Goal: Feedback & Contribution: Contribute content

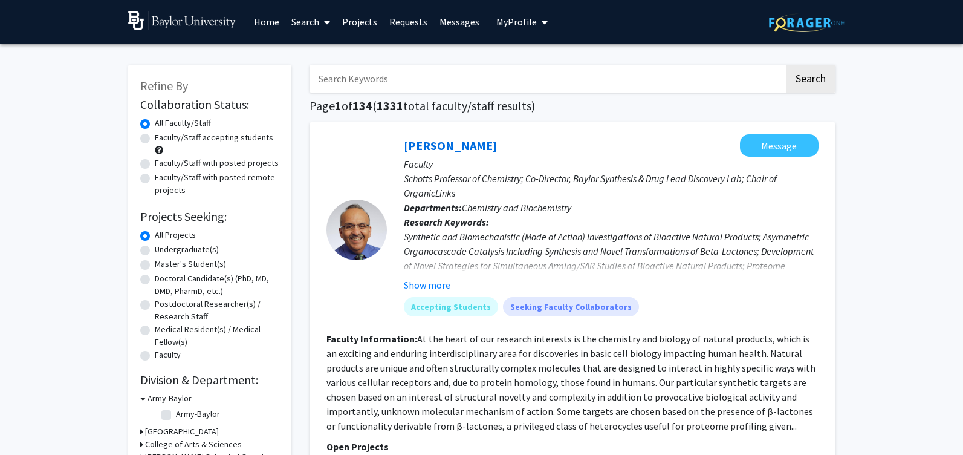
click at [266, 29] on link "Home" at bounding box center [266, 22] width 37 height 42
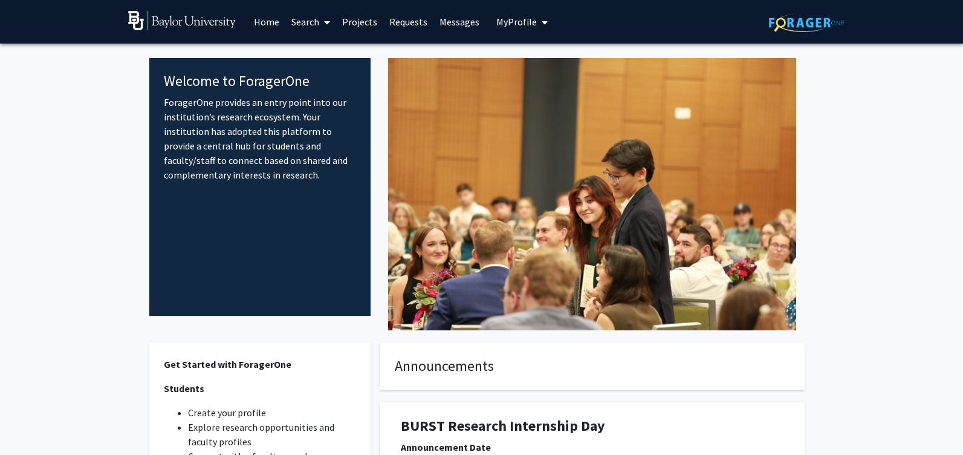
click at [528, 26] on span "My Profile" at bounding box center [516, 22] width 40 height 12
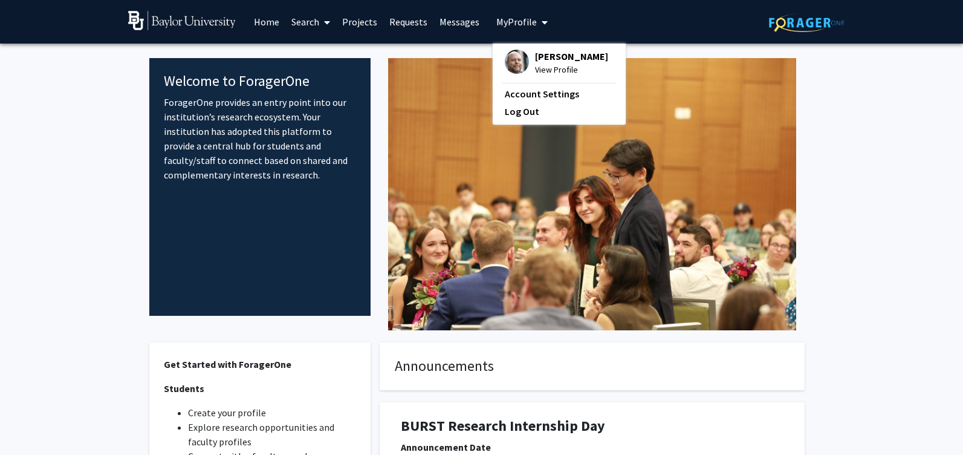
click at [535, 57] on span "[PERSON_NAME]" at bounding box center [571, 56] width 73 height 13
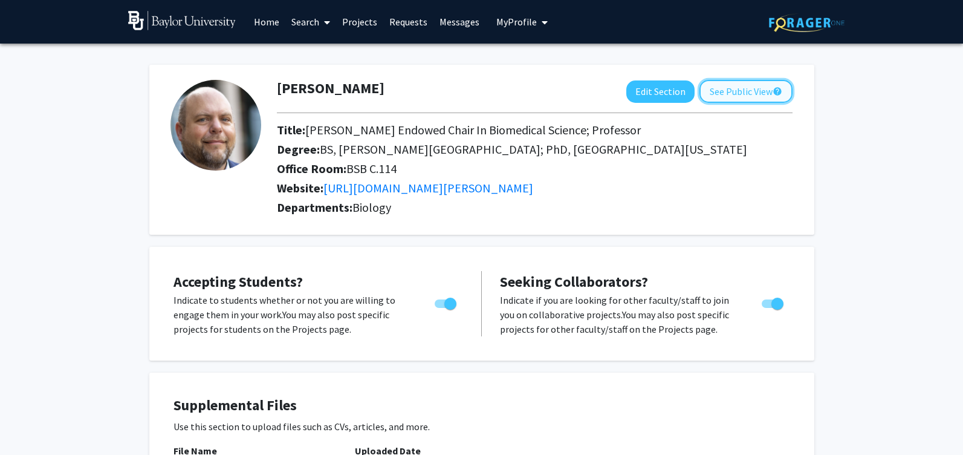
click at [734, 93] on button "See Public View help" at bounding box center [745, 91] width 93 height 23
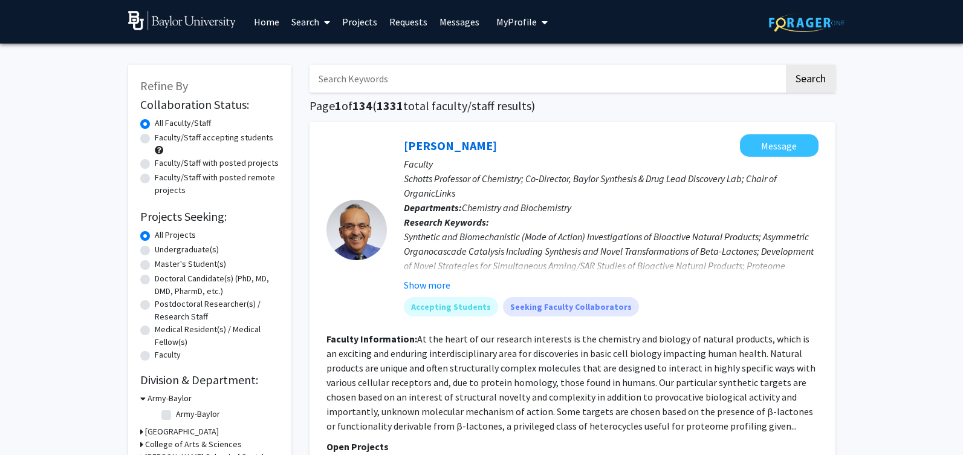
click at [381, 77] on input "Search Keywords" at bounding box center [546, 79] width 474 height 28
type input "[PERSON_NAME]"
click at [786, 65] on button "Search" at bounding box center [811, 79] width 50 height 28
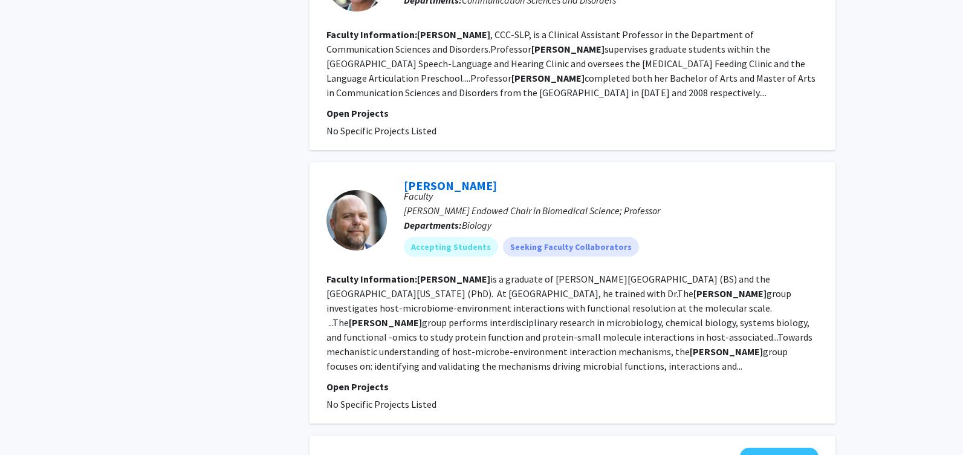
scroll to position [986, 0]
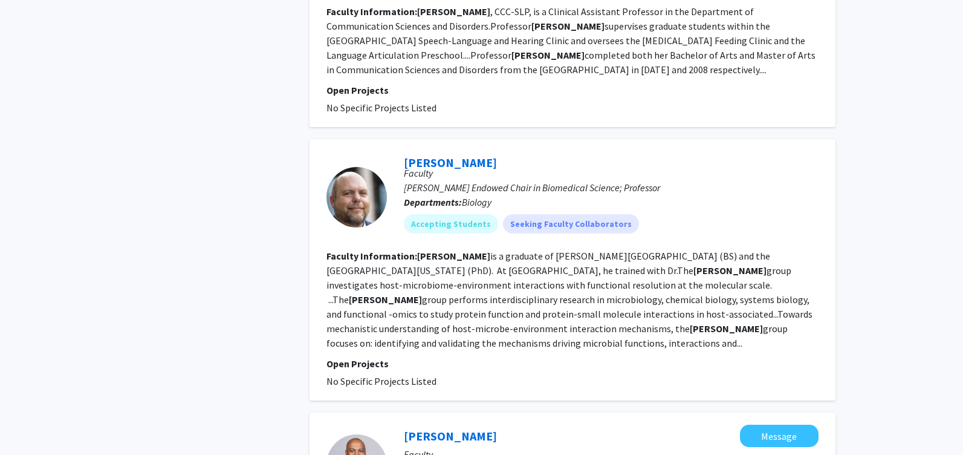
click at [247, 323] on div "Refine By Collaboration Status: Collaboration Status All Faculty/Staff Collabor…" at bounding box center [209, 270] width 181 height 2408
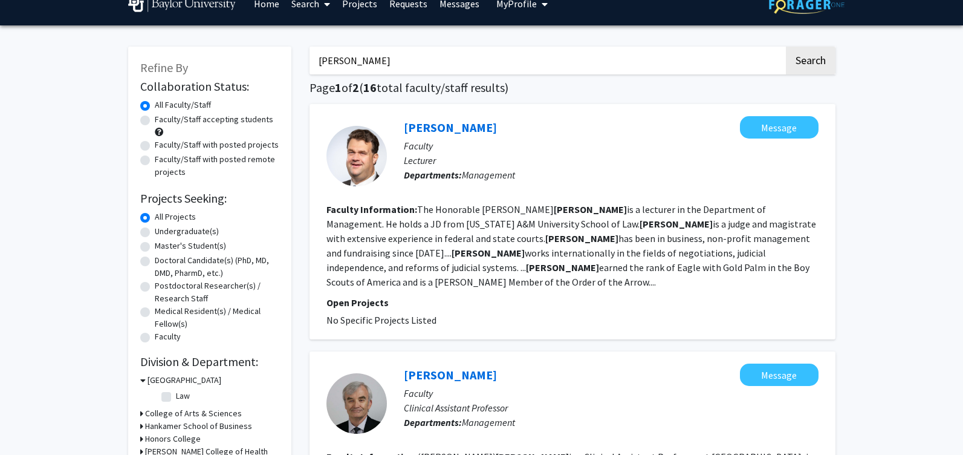
scroll to position [0, 0]
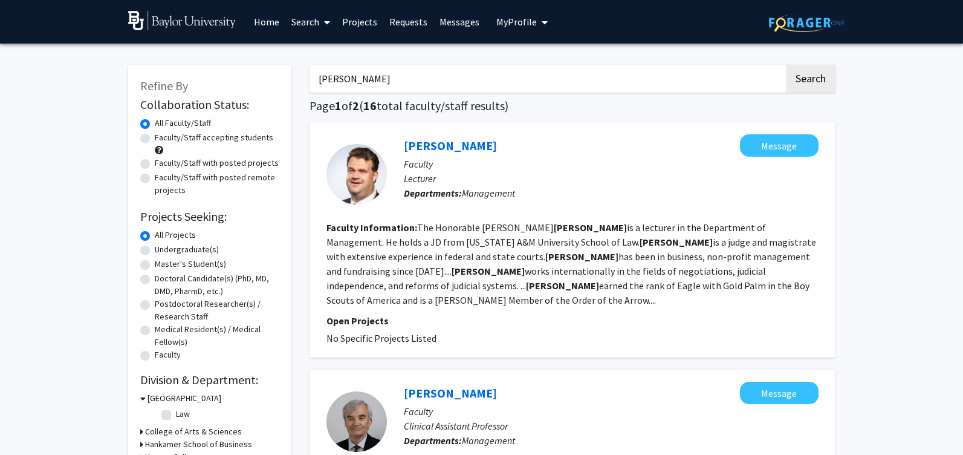
click at [510, 21] on span "My Profile" at bounding box center [516, 22] width 40 height 12
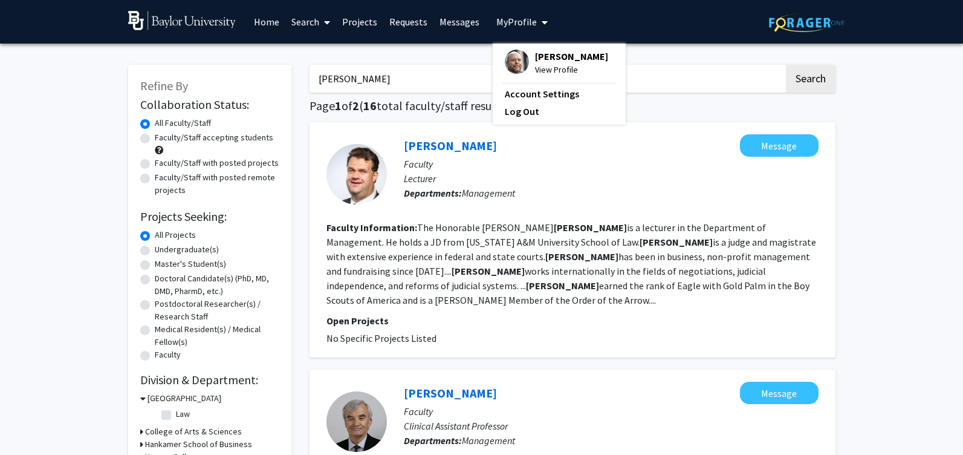
click at [535, 55] on span "[PERSON_NAME]" at bounding box center [571, 56] width 73 height 13
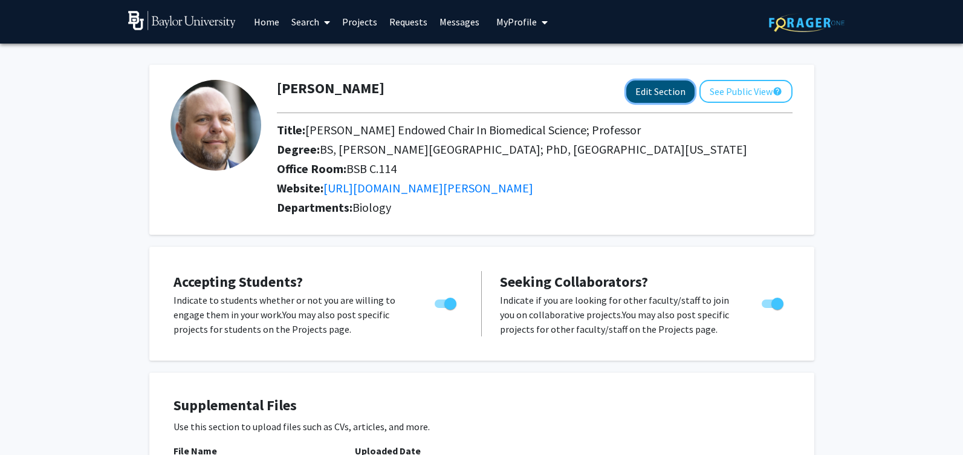
click at [636, 91] on button "Edit Section" at bounding box center [660, 91] width 68 height 22
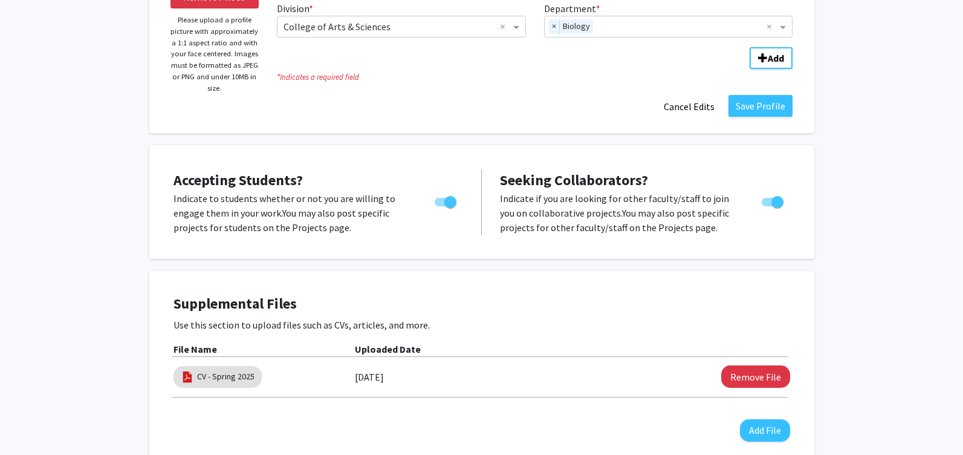
scroll to position [233, 0]
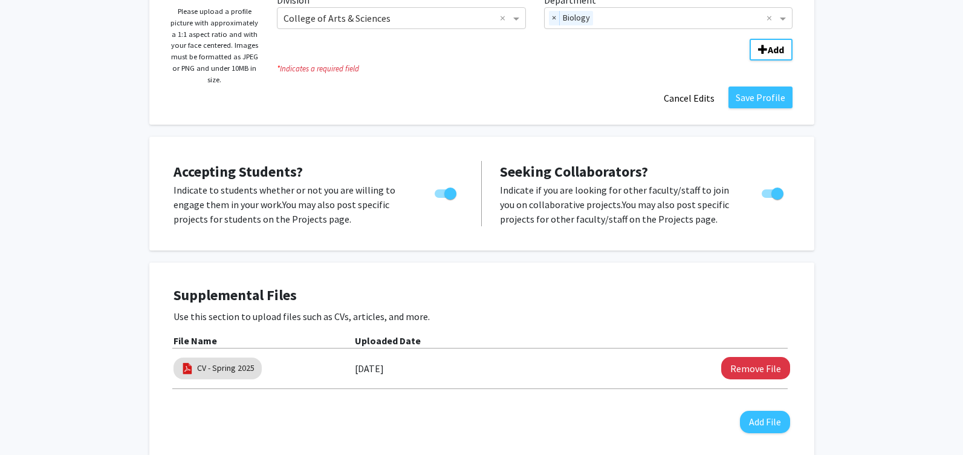
click at [323, 237] on div "Accepting Students? Indicate to students whether or not you are willing to enga…" at bounding box center [481, 193] width 641 height 89
click at [313, 204] on p "Indicate to students whether or not you are willing to engage them in your work…" at bounding box center [292, 205] width 238 height 44
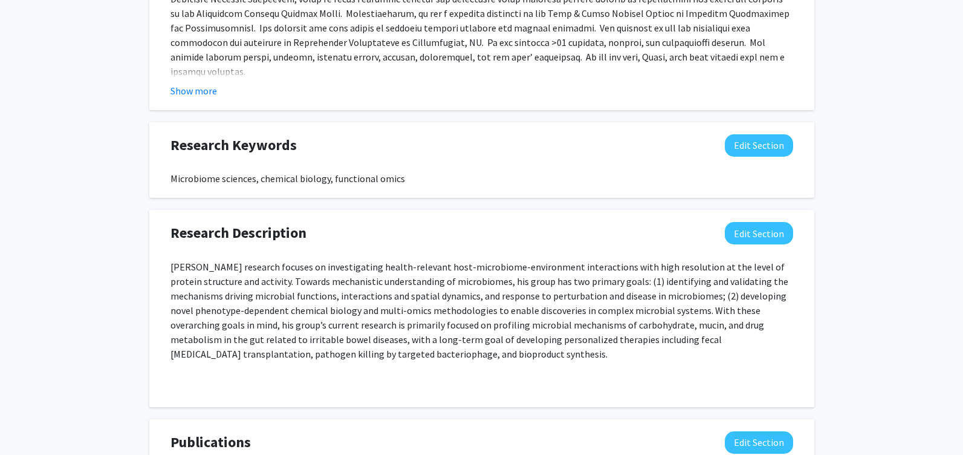
scroll to position [821, 0]
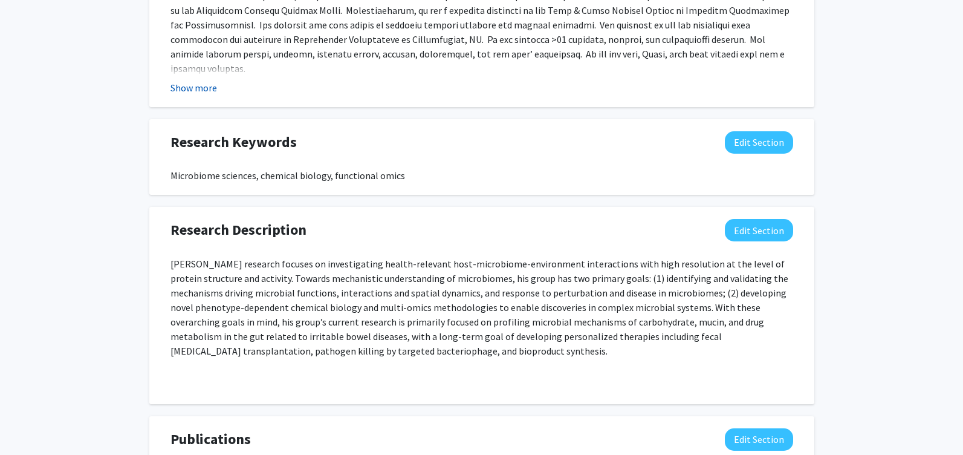
click at [204, 82] on button "Show more" at bounding box center [193, 87] width 47 height 15
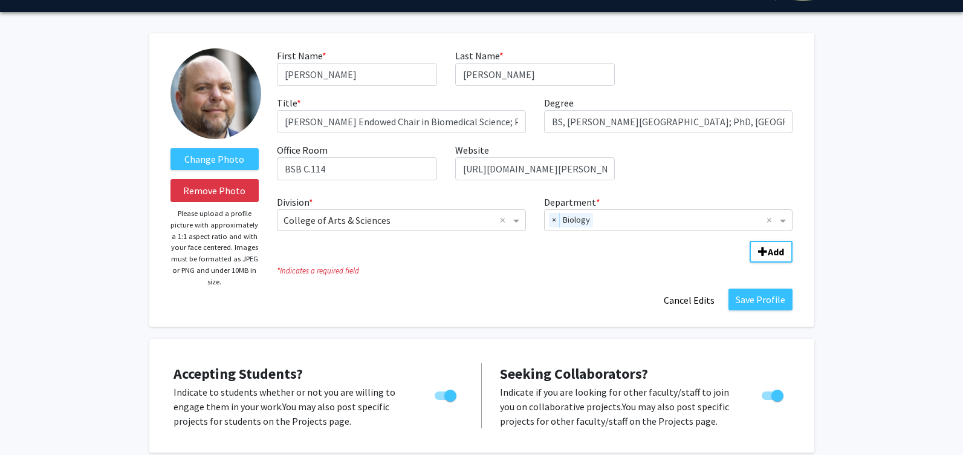
scroll to position [0, 0]
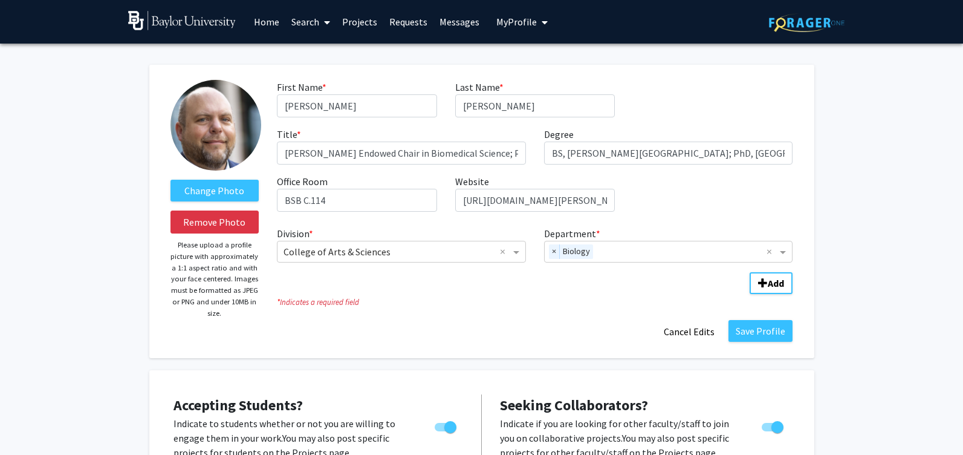
click at [356, 24] on link "Projects" at bounding box center [359, 22] width 47 height 42
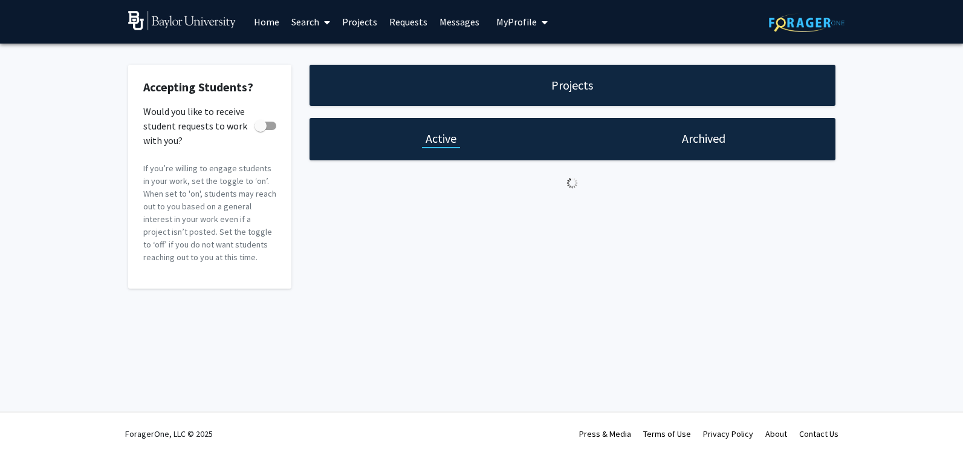
checkbox input "true"
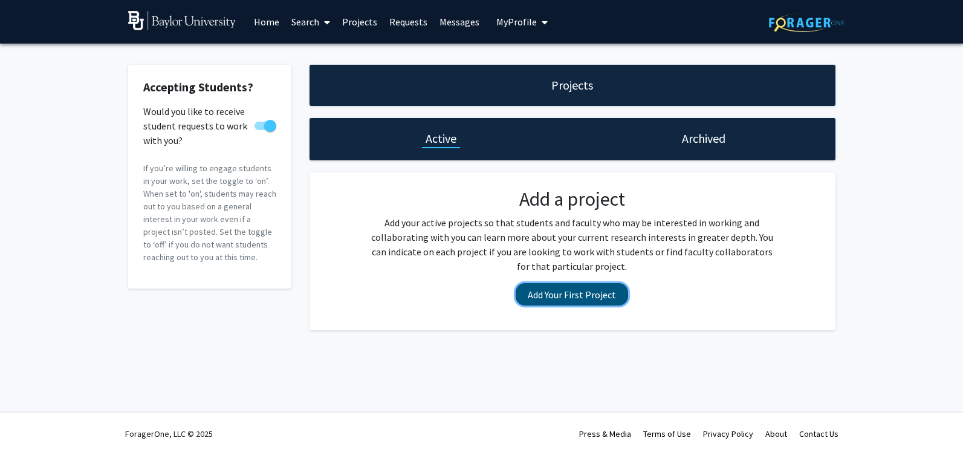
click at [567, 297] on button "Add Your First Project" at bounding box center [572, 294] width 112 height 22
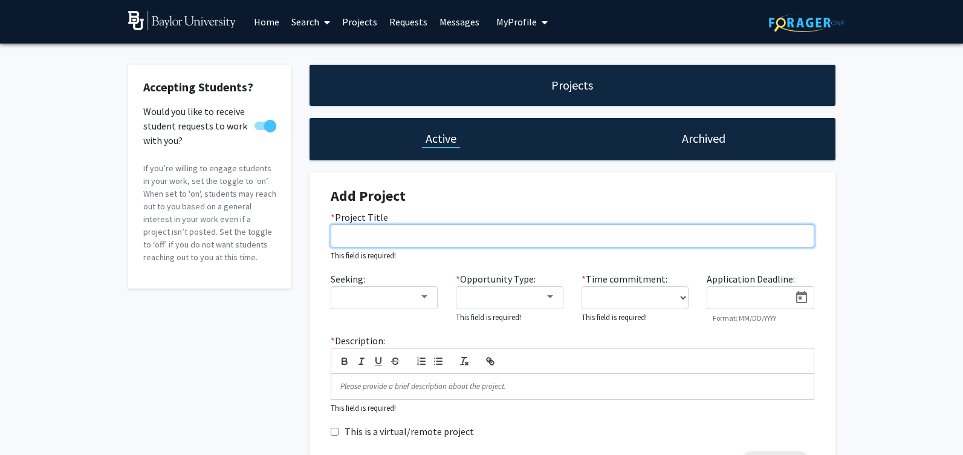
click at [444, 238] on input "* Project Title" at bounding box center [573, 235] width 484 height 23
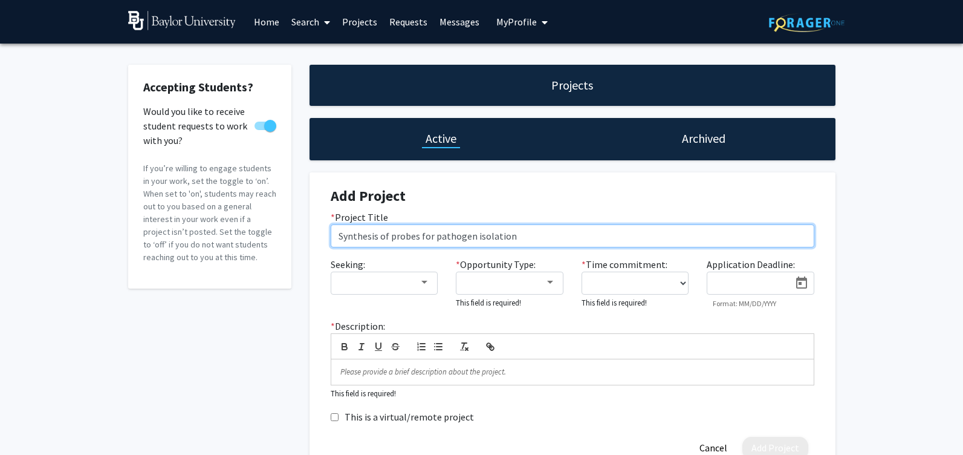
type input "Synthesis of probes for pathogen isolation"
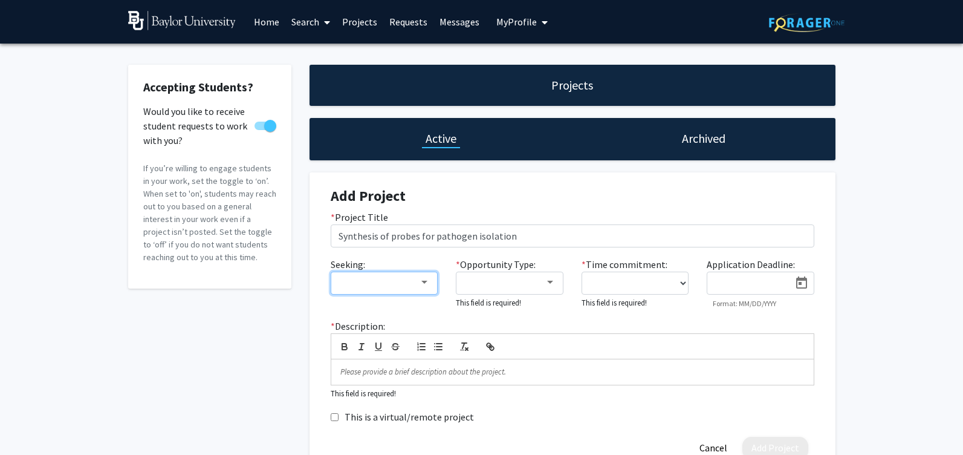
click at [422, 289] on mat-select at bounding box center [385, 282] width 108 height 23
click at [422, 286] on div at bounding box center [424, 282] width 11 height 10
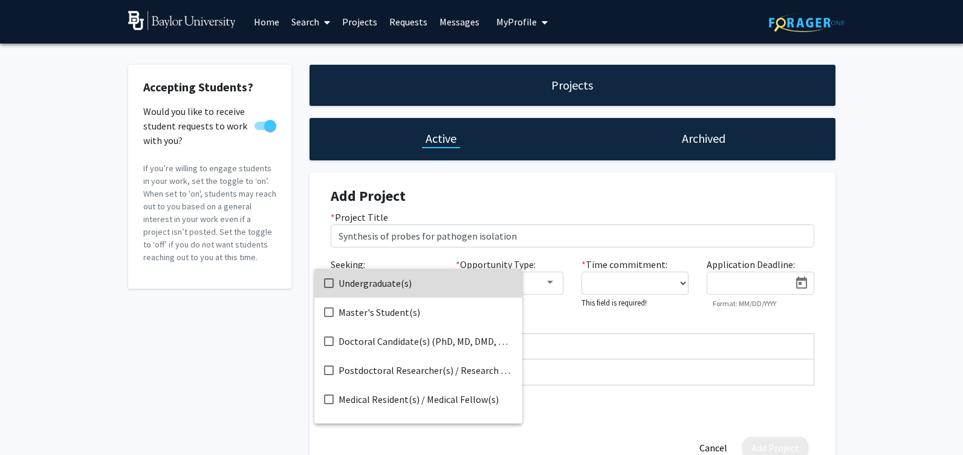
click at [380, 282] on span "Undergraduate(s)" at bounding box center [425, 282] width 174 height 29
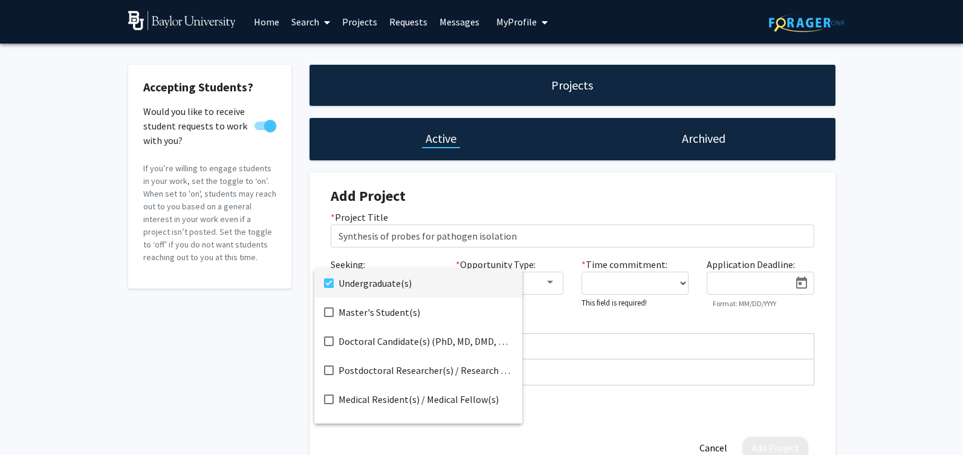
click at [668, 324] on div at bounding box center [481, 227] width 963 height 455
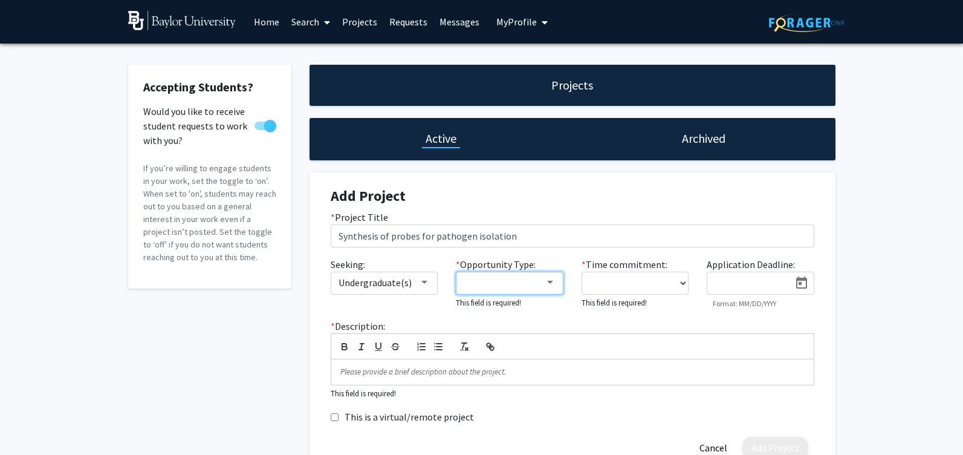
click at [558, 289] on mat-select at bounding box center [510, 282] width 108 height 23
click at [548, 285] on div at bounding box center [550, 282] width 11 height 10
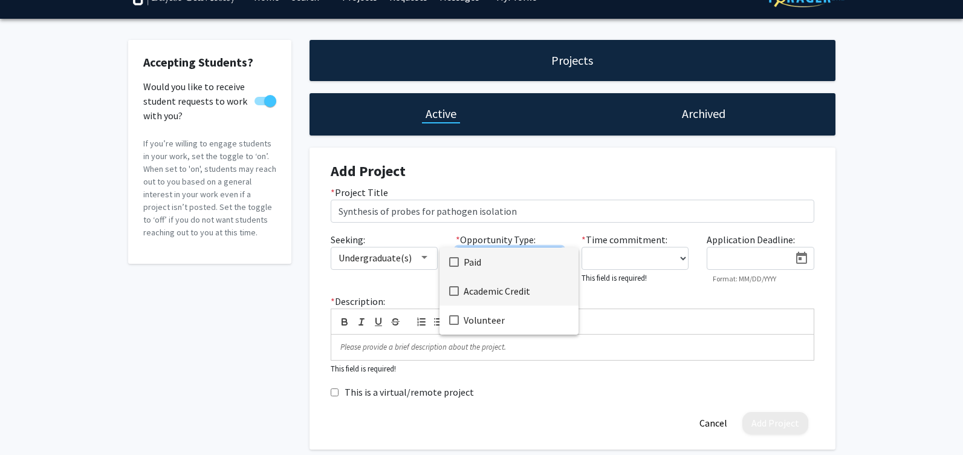
scroll to position [35, 0]
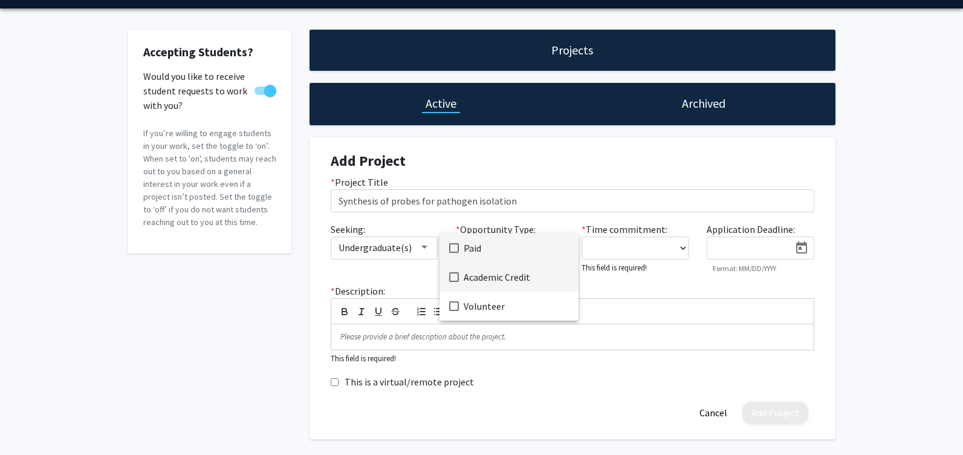
click at [451, 274] on mat-pseudo-checkbox at bounding box center [454, 277] width 10 height 10
click at [641, 257] on div at bounding box center [481, 227] width 963 height 455
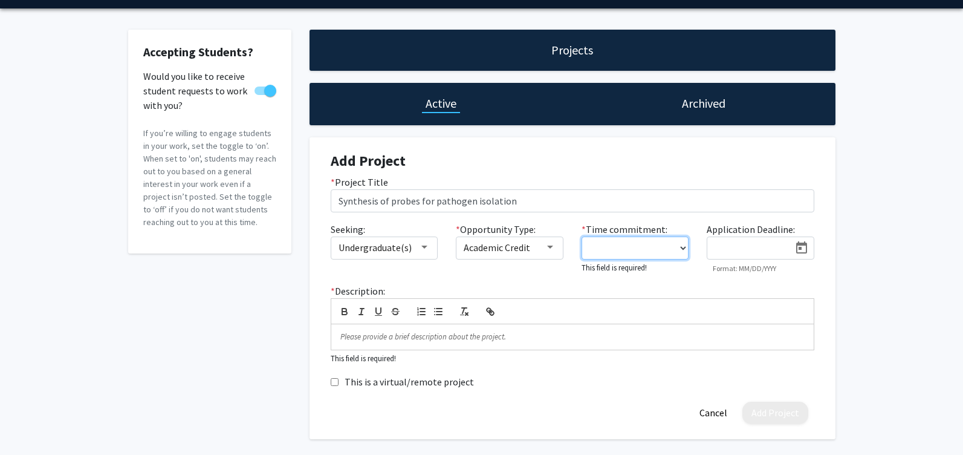
click at [639, 253] on select "0 - 5 hours/week 5 - 10 hours/week 10 - 15 hours/week 15 - 20 hours/week 20 - 3…" at bounding box center [635, 247] width 108 height 23
select select "10 - 15"
click at [581, 236] on select "0 - 5 hours/week 5 - 10 hours/week 10 - 15 hours/week 15 - 20 hours/week 20 - 3…" at bounding box center [635, 247] width 108 height 23
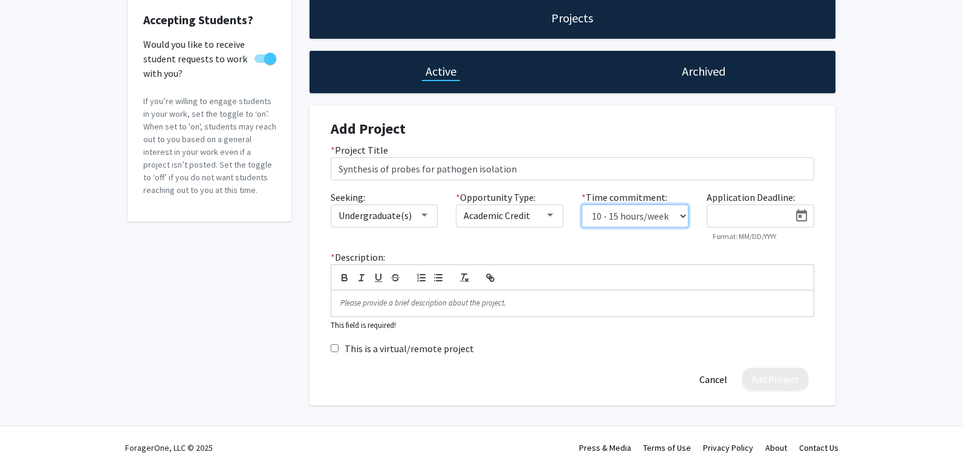
scroll to position [82, 0]
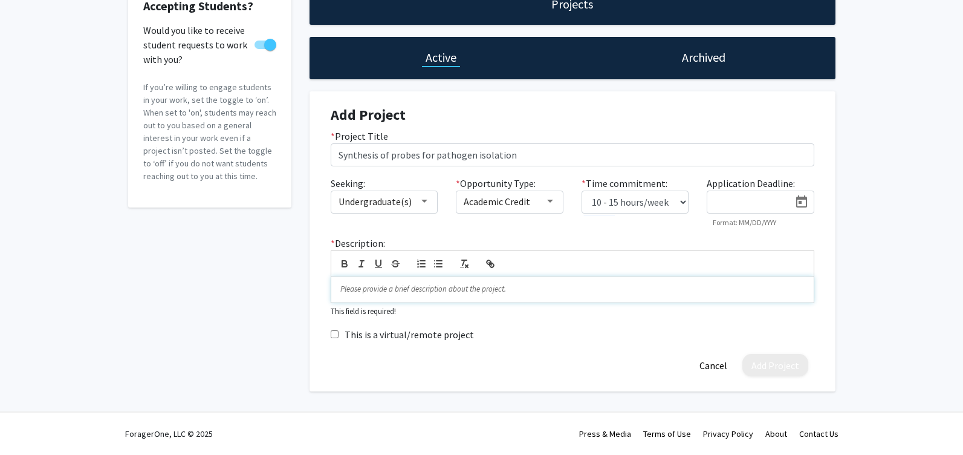
click at [368, 284] on p at bounding box center [572, 288] width 464 height 11
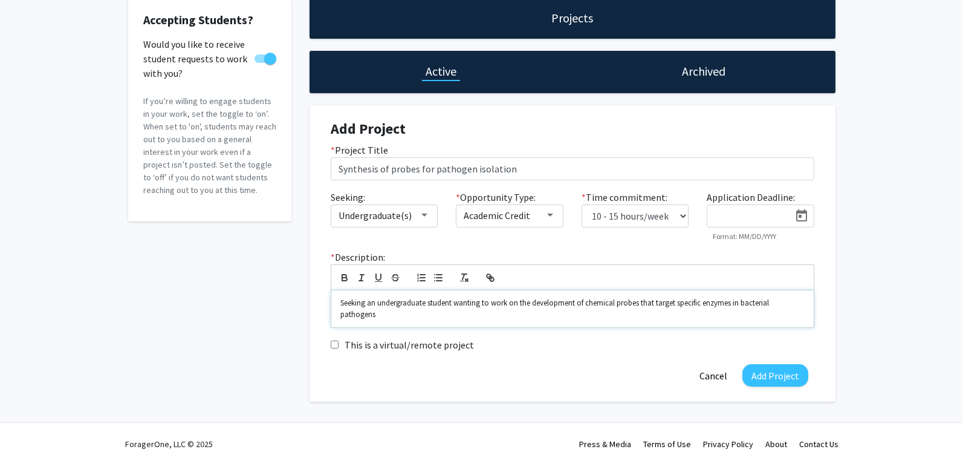
scroll to position [78, 0]
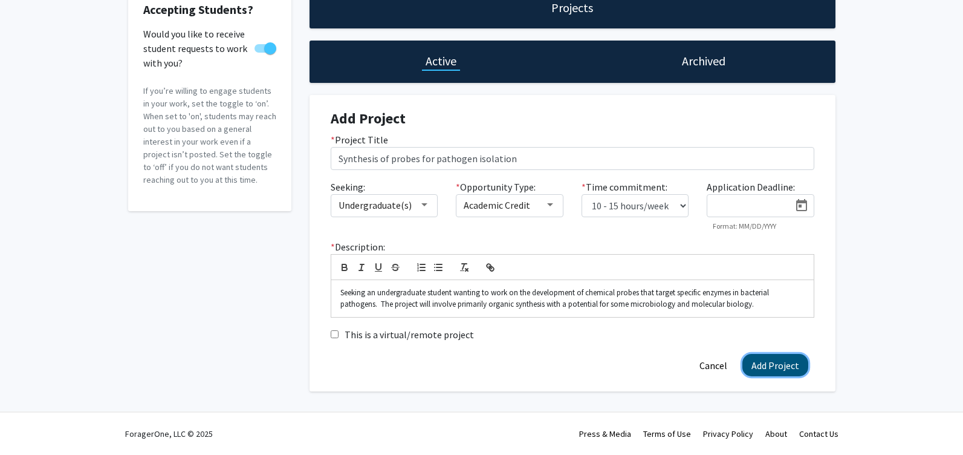
click at [780, 365] on button "Add Project" at bounding box center [775, 365] width 66 height 22
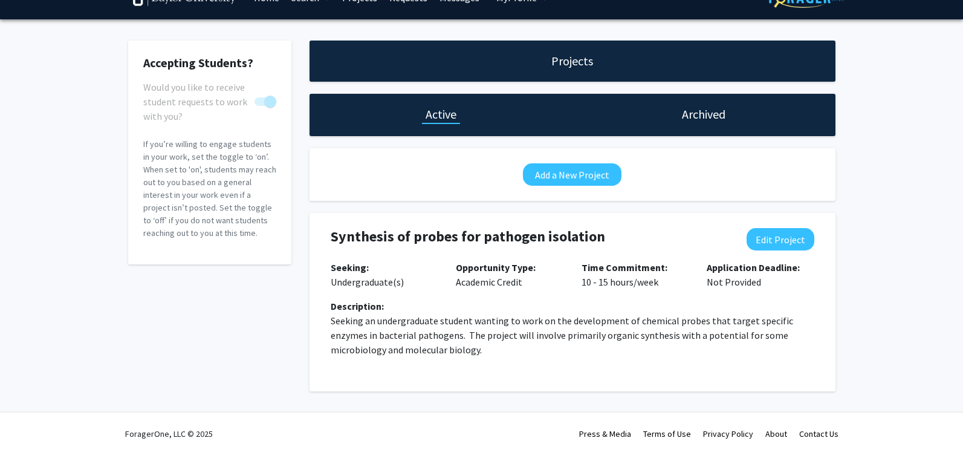
scroll to position [0, 0]
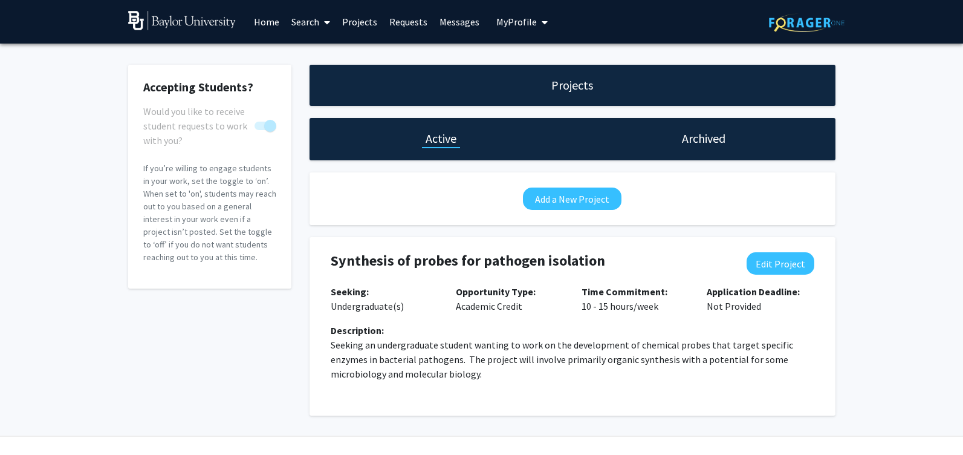
click at [542, 19] on icon "My profile dropdown to access profile and logout" at bounding box center [545, 23] width 6 height 10
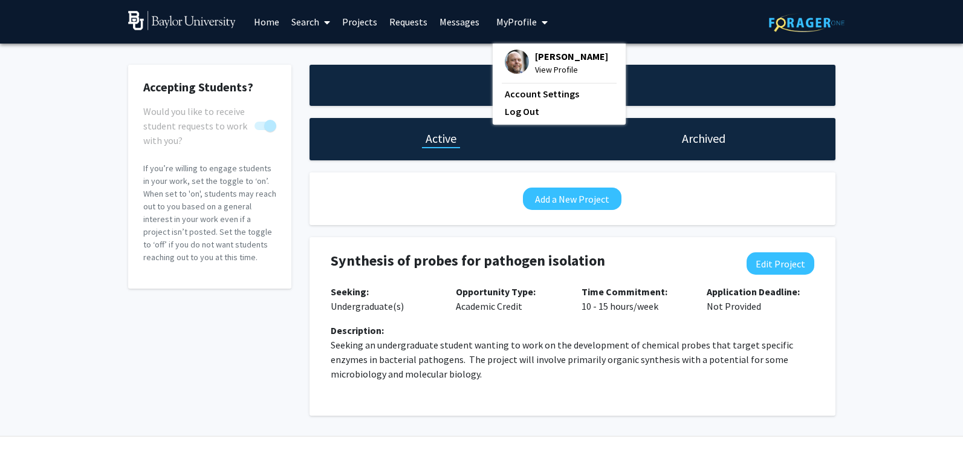
click at [538, 50] on span "[PERSON_NAME]" at bounding box center [571, 56] width 73 height 13
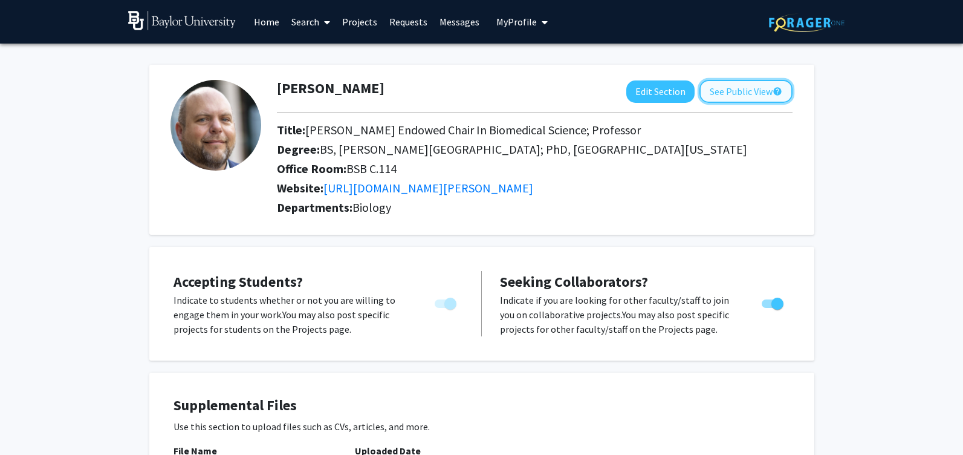
click at [720, 92] on button "See Public View help" at bounding box center [745, 91] width 93 height 23
